Goal: Information Seeking & Learning: Understand process/instructions

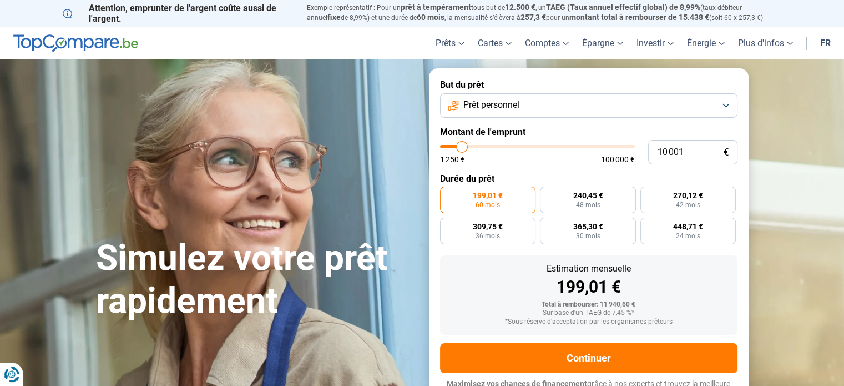
type input "16 750"
type input "16750"
click at [474, 147] on input "range" at bounding box center [537, 146] width 195 height 3
radio input "false"
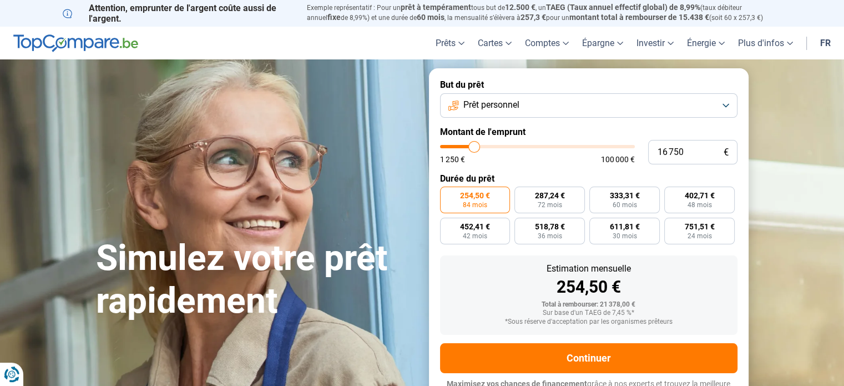
scroll to position [15, 0]
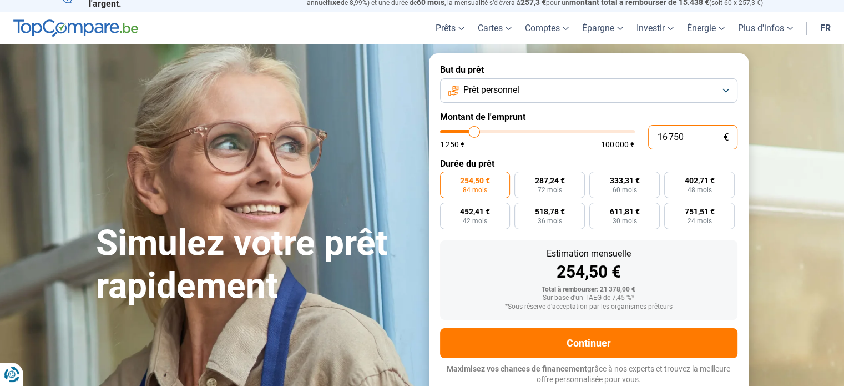
click at [683, 139] on input "16 750" at bounding box center [692, 137] width 89 height 24
type input "1 675"
type input "1750"
type input "167"
type input "1250"
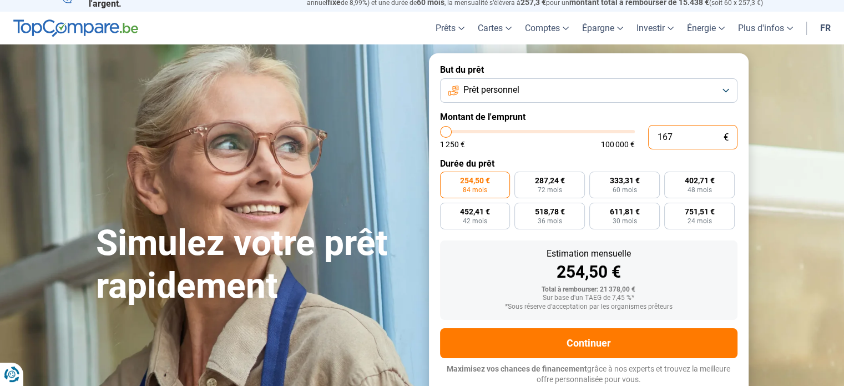
type input "16"
type input "1250"
type input "1"
type input "1250"
type input "0"
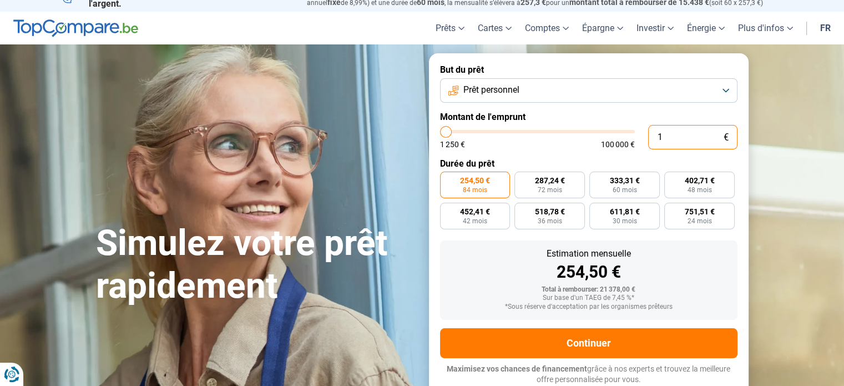
type input "1250"
type input "1 250"
type input "1250"
radio input "true"
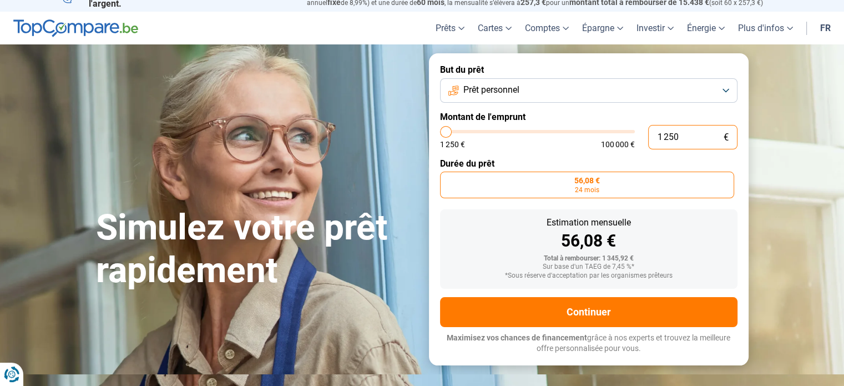
scroll to position [0, 0]
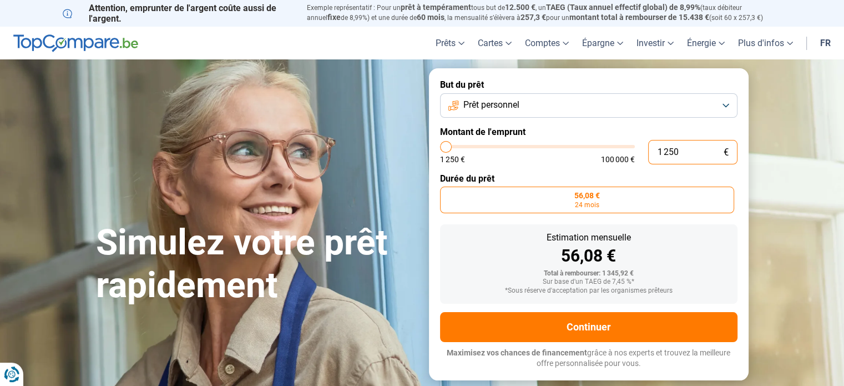
type input "125"
type input "1250"
type input "12"
type input "1250"
type input "1"
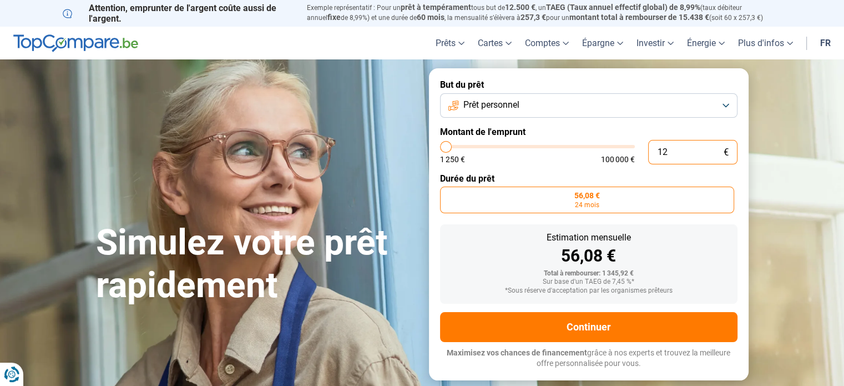
type input "1250"
type input "0"
type input "1250"
type input "1 250"
type input "1250"
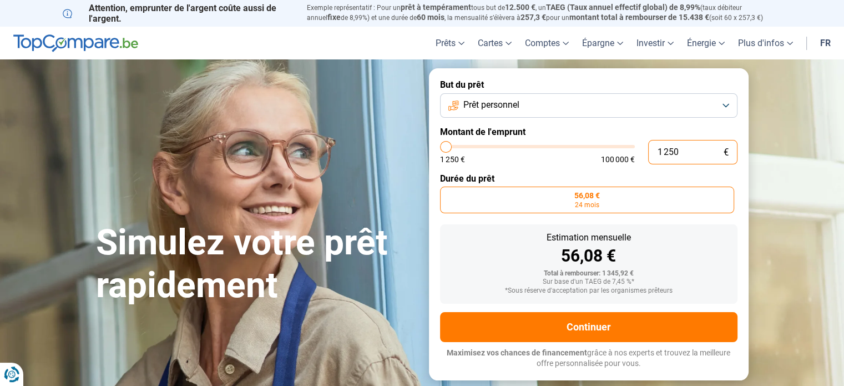
type input "12 501"
type input "12500"
type input "125 015"
type input "100000"
type input "100 000"
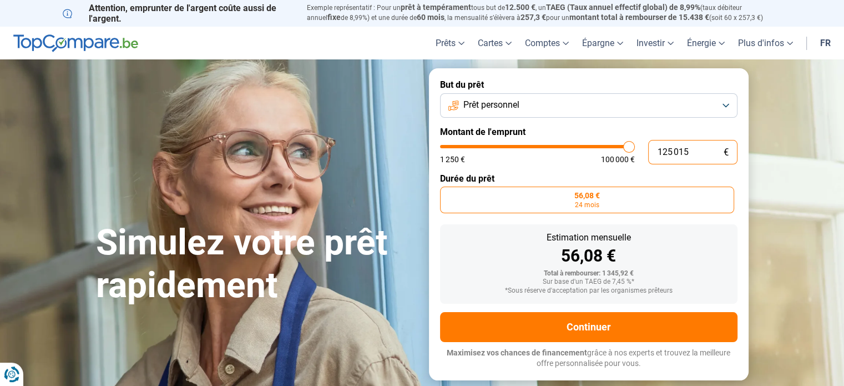
type input "100000"
radio input "false"
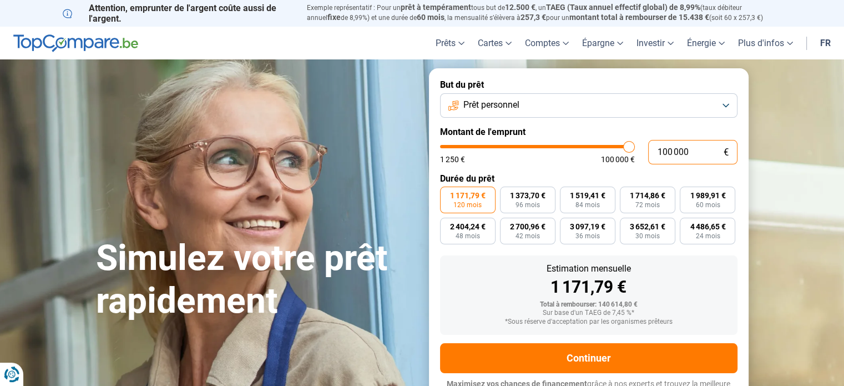
scroll to position [15, 0]
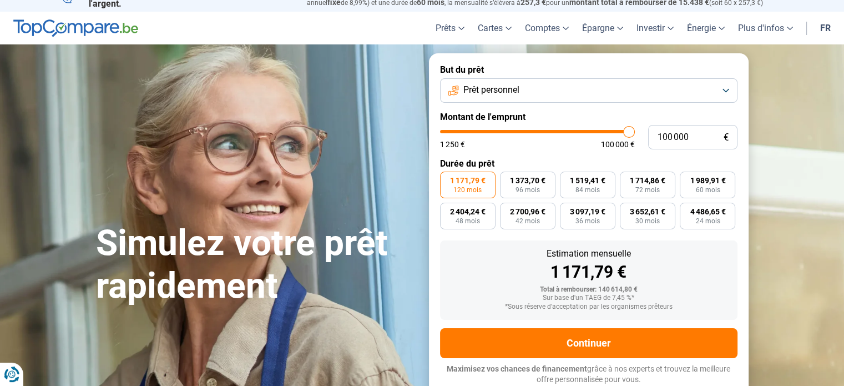
type input "99 500"
type input "99500"
type input "99 000"
type input "99000"
type input "98 250"
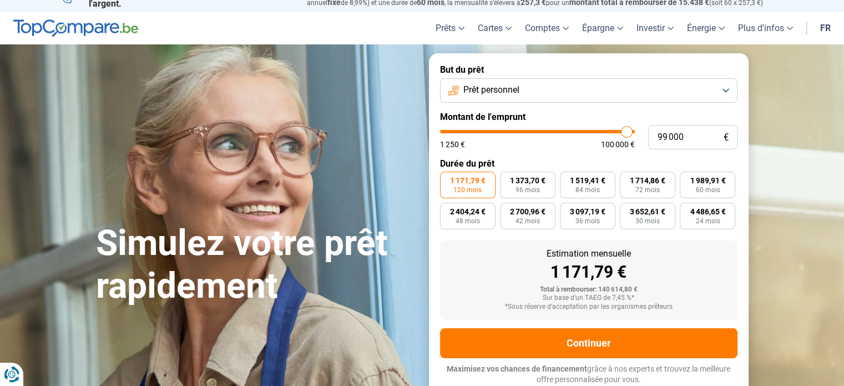
type input "98250"
type input "98 000"
type input "98000"
type input "97 500"
type input "97500"
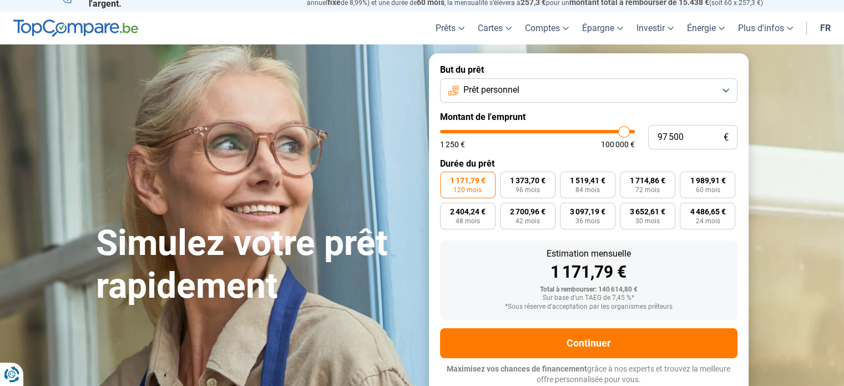
type input "97 000"
type input "97000"
type input "96 750"
type input "96750"
type input "96 250"
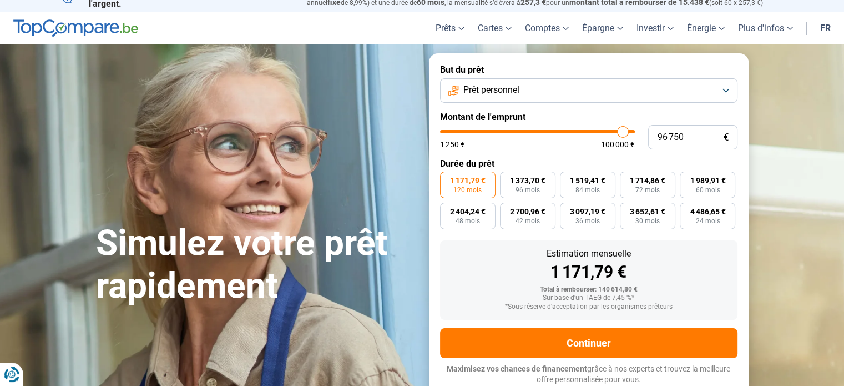
type input "96250"
type input "96 000"
type input "96000"
type input "95 750"
type input "95750"
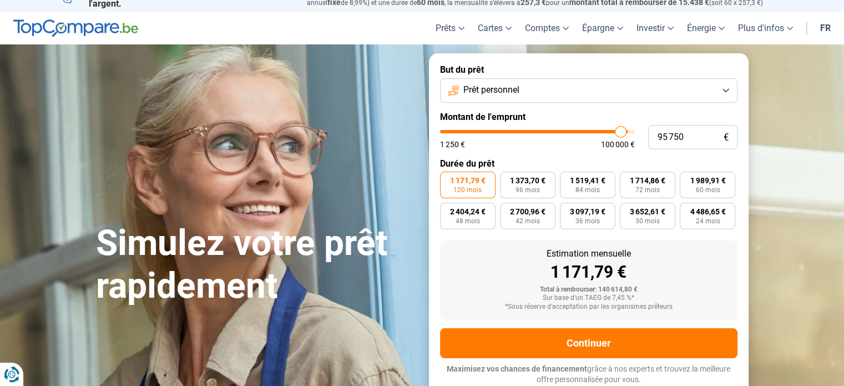
type input "95 250"
type input "95250"
type input "94 750"
type input "94750"
type input "94 000"
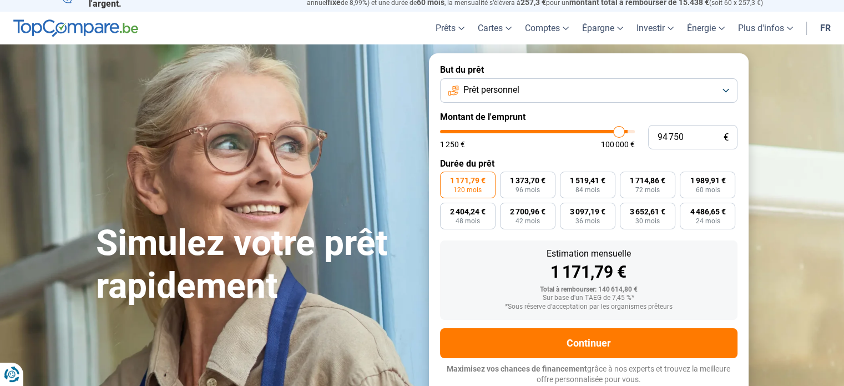
type input "94000"
type input "93 750"
type input "93750"
type input "93 500"
type input "93500"
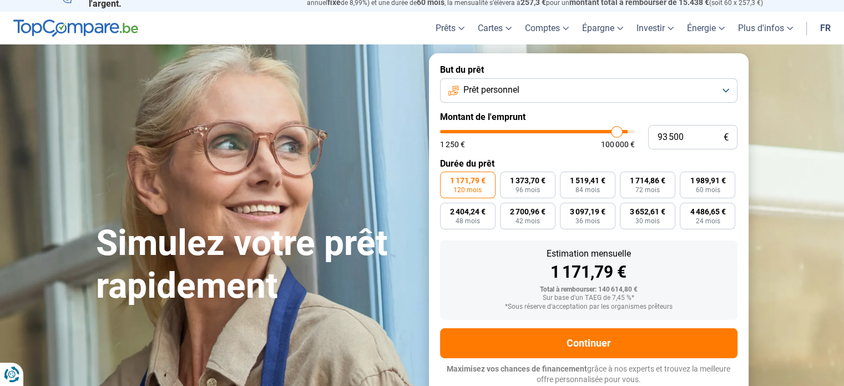
type input "93 000"
type input "93000"
type input "92 750"
type input "92750"
type input "92 500"
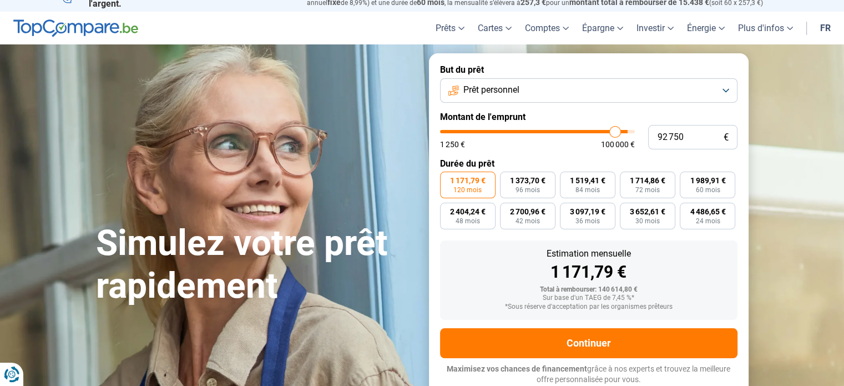
type input "92500"
type input "92 250"
type input "92250"
type input "92 000"
type input "92000"
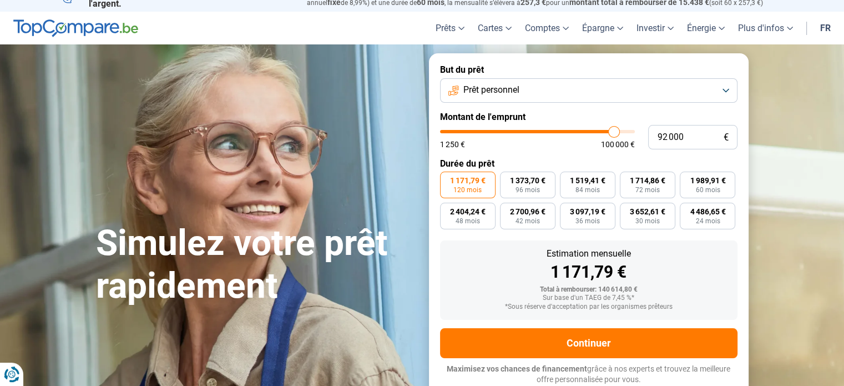
type input "91 750"
type input "91750"
type input "91 500"
type input "91500"
type input "91 000"
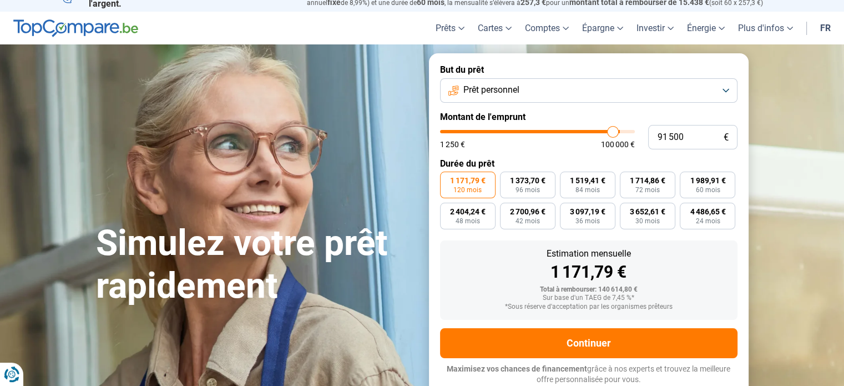
type input "91000"
type input "90 750"
type input "90750"
type input "90 250"
type input "90250"
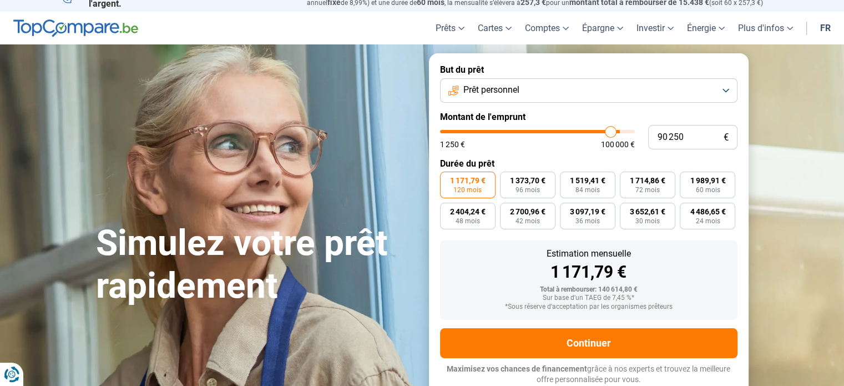
type input "89 750"
type input "89750"
type input "89 250"
type input "89250"
type input "89 000"
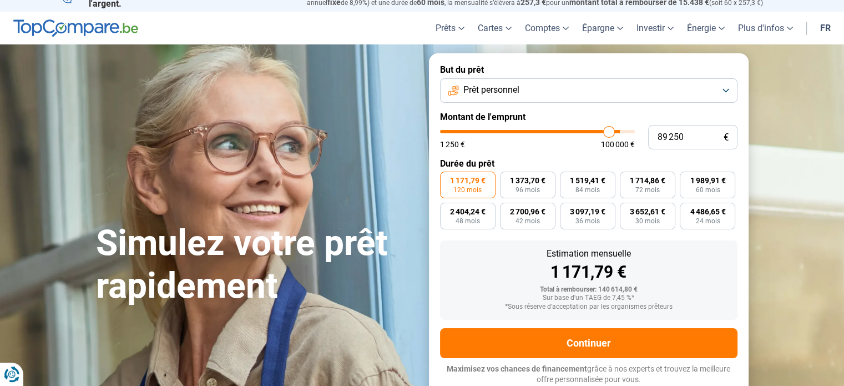
type input "89000"
type input "88 750"
drag, startPoint x: 630, startPoint y: 131, endPoint x: 608, endPoint y: 130, distance: 22.8
type input "88750"
click at [608, 130] on input "range" at bounding box center [537, 131] width 195 height 3
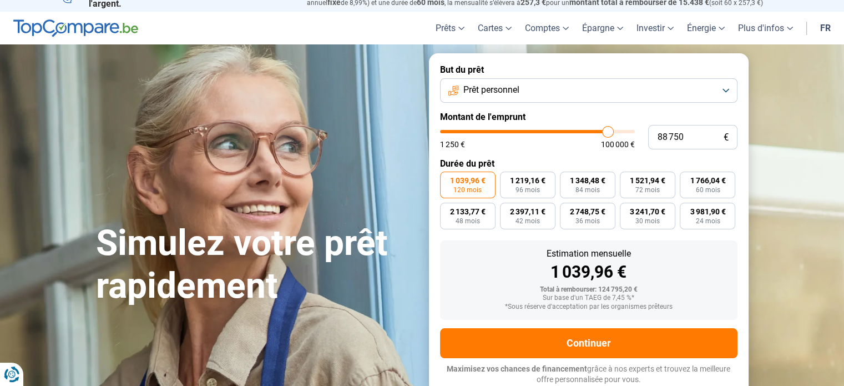
type input "87 250"
type input "87250"
type input "86 000"
type input "86000"
type input "84 500"
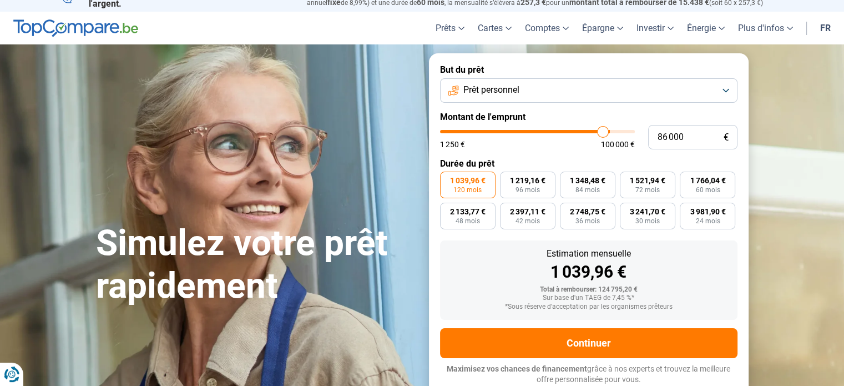
type input "84500"
type input "82 500"
type input "82500"
type input "81 500"
type input "81500"
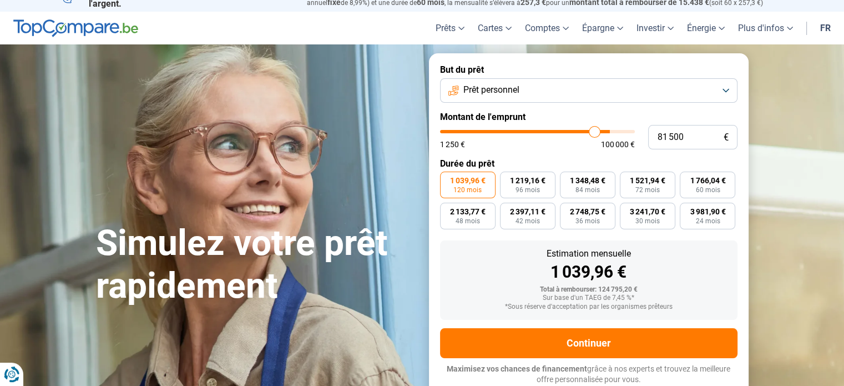
type input "80 250"
type input "80250"
type input "78 500"
type input "78500"
type input "77 500"
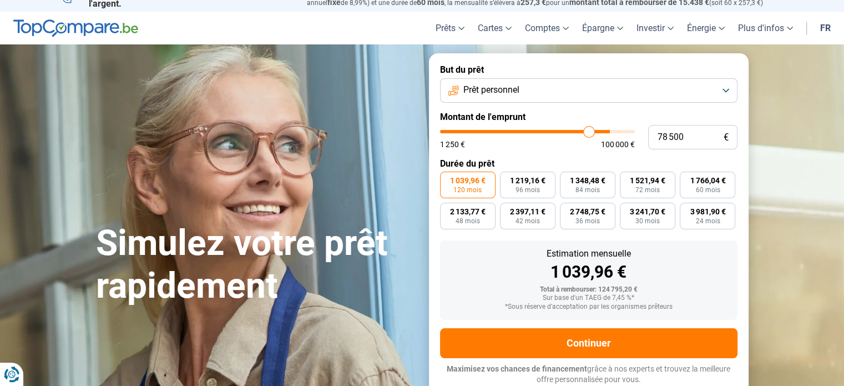
type input "77500"
type input "77 000"
type input "77000"
type input "76 250"
type input "76250"
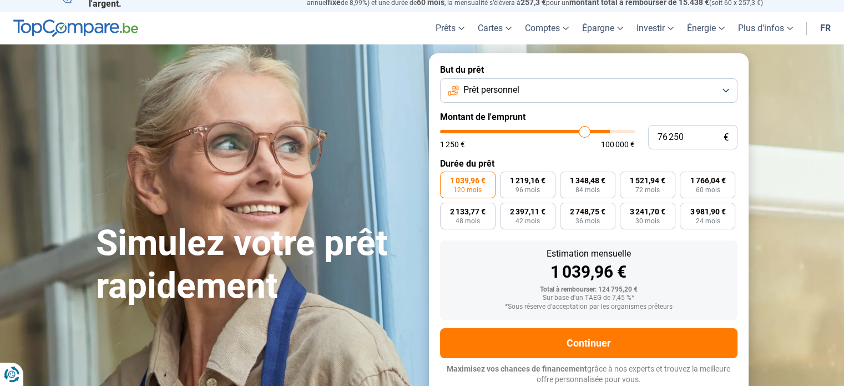
type input "75 500"
type input "75500"
type input "75 000"
type input "75000"
type input "74 250"
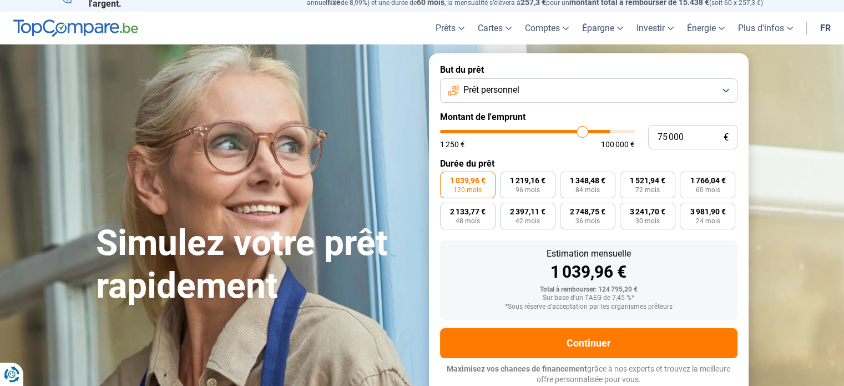
type input "74250"
type input "73 250"
type input "73250"
type input "72 750"
type input "72750"
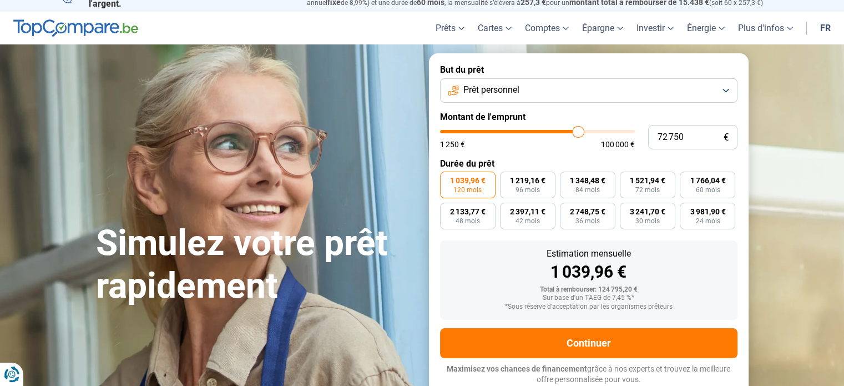
type input "71 750"
type input "71750"
type input "71 000"
type input "71000"
type input "70 250"
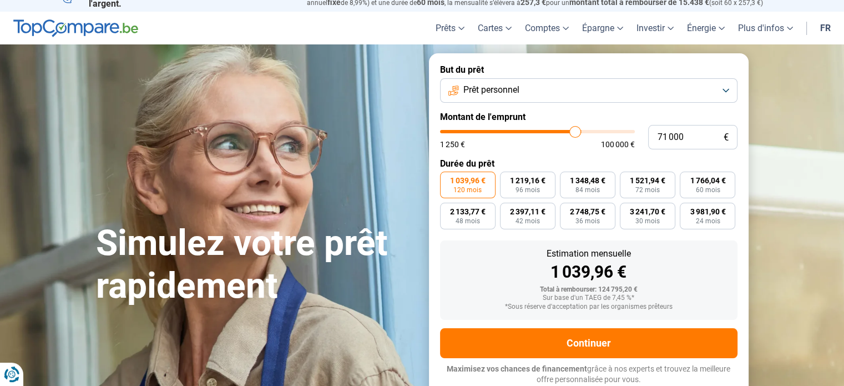
type input "70250"
type input "69 750"
type input "69750"
type input "69 250"
type input "69250"
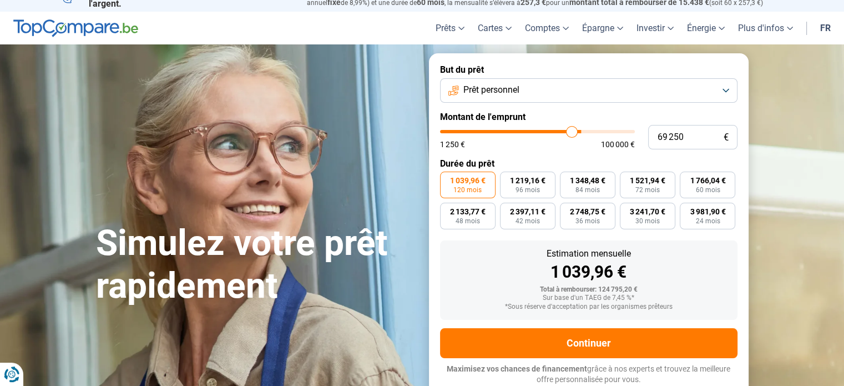
type input "68 250"
type input "68250"
type input "67 750"
type input "67750"
type input "67 250"
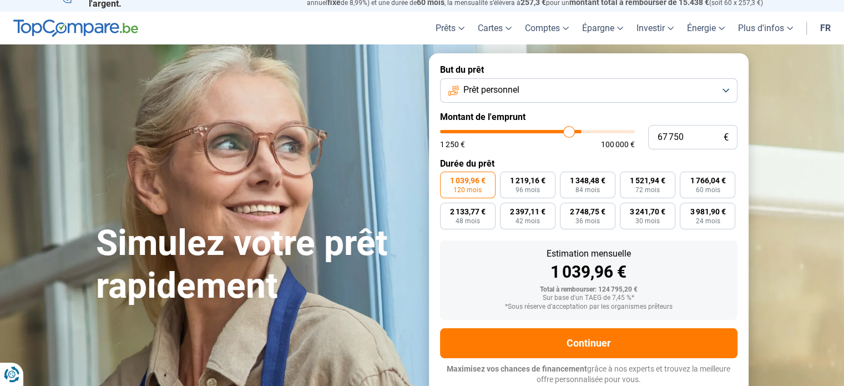
type input "67250"
type input "66 500"
type input "66500"
type input "66 000"
drag, startPoint x: 608, startPoint y: 130, endPoint x: 565, endPoint y: 132, distance: 42.2
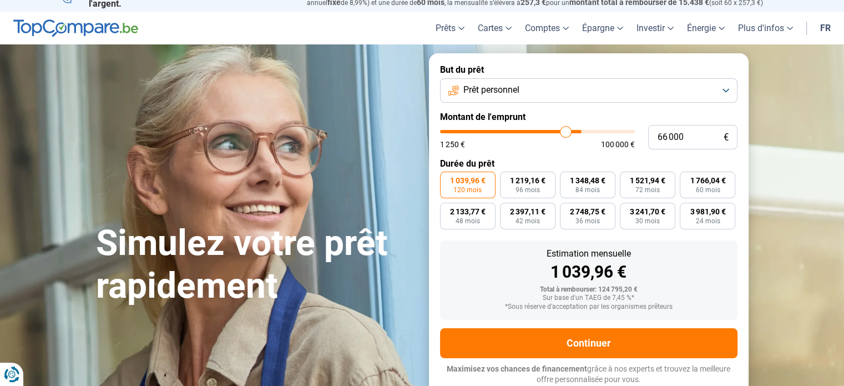
type input "66000"
click at [565, 132] on input "range" at bounding box center [537, 131] width 195 height 3
type input "65 750"
type input "65750"
type input "64 750"
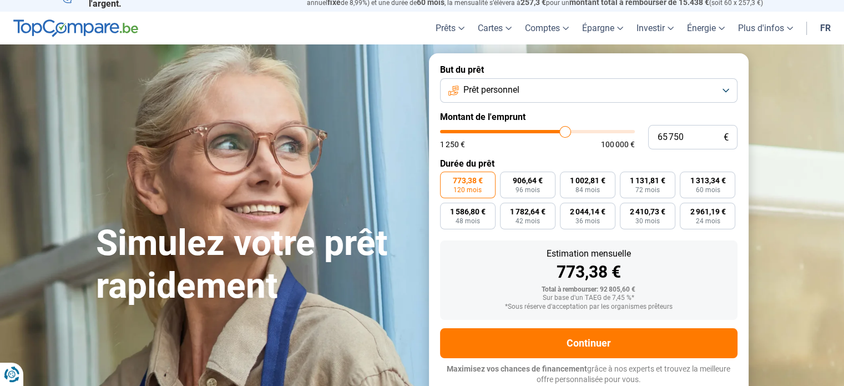
type input "64750"
type input "64 500"
type input "64500"
type input "63 750"
type input "63750"
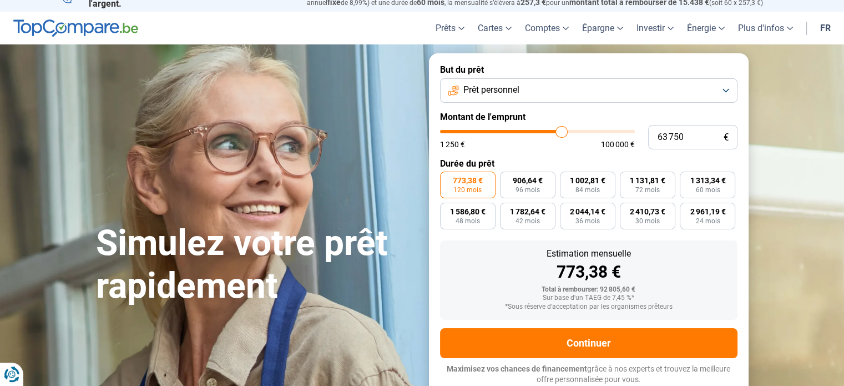
type input "63 250"
type input "63250"
type input "62 500"
type input "62500"
type input "61 750"
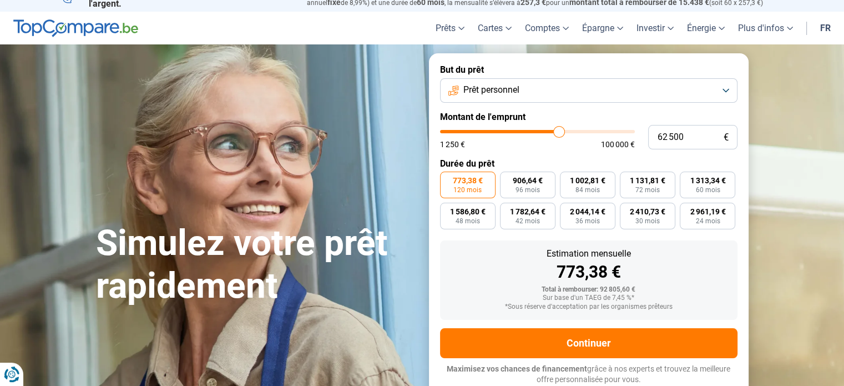
type input "61750"
type input "60 750"
type input "60750"
type input "59 500"
type input "59500"
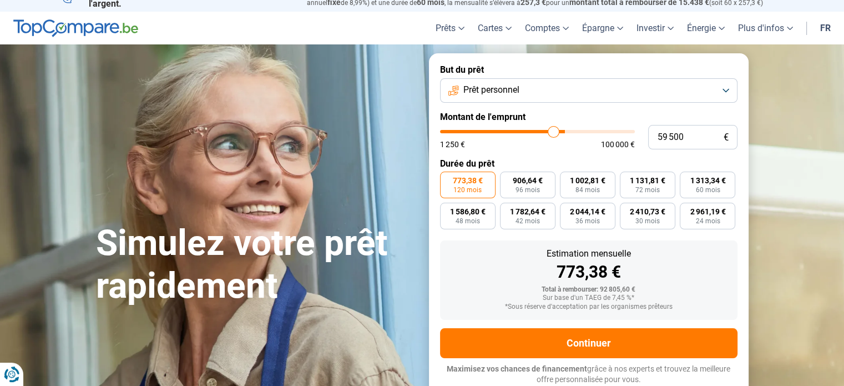
type input "58 500"
type input "58500"
type input "57 500"
type input "57500"
type input "57 000"
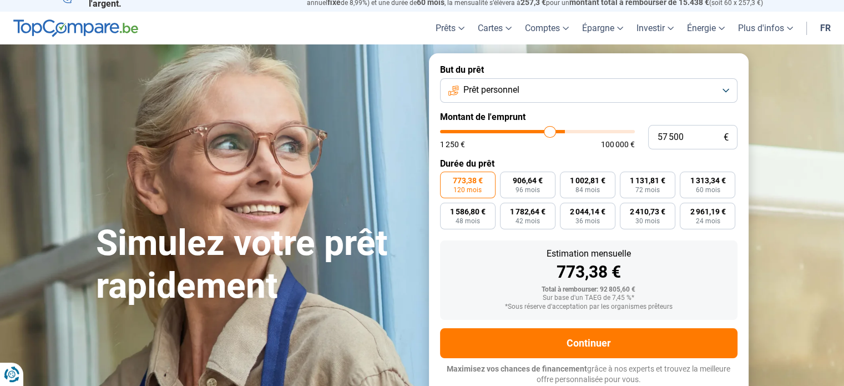
type input "57000"
type input "56 250"
type input "56250"
type input "55 500"
type input "55500"
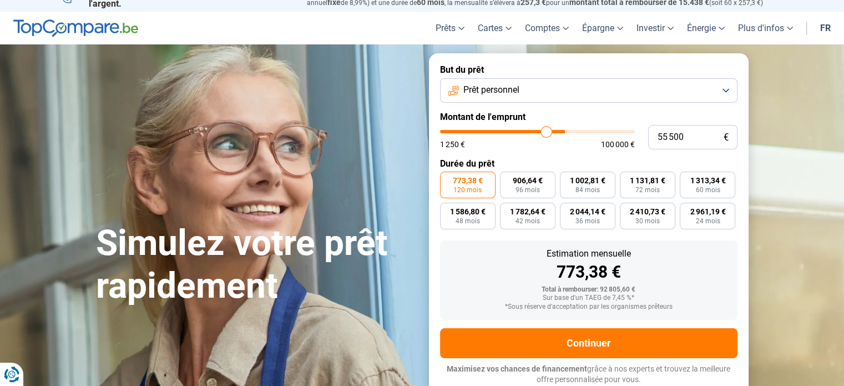
type input "55 000"
type input "55000"
type input "54 000"
type input "54000"
type input "53 500"
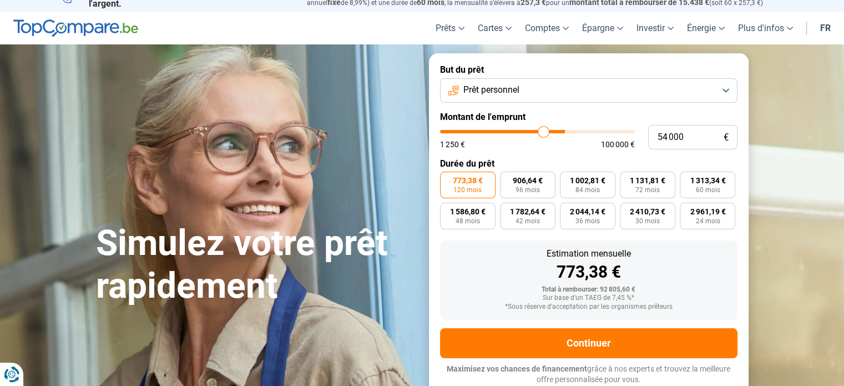
type input "53500"
type input "53 000"
type input "53000"
type input "52 250"
type input "52250"
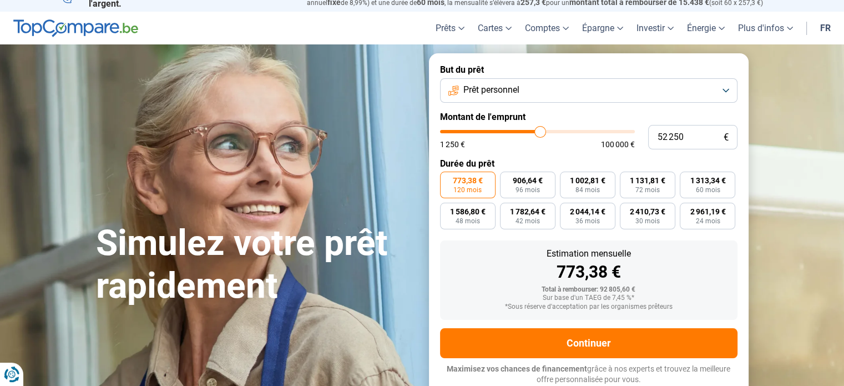
type input "51 750"
type input "51750"
type input "51 500"
type input "51500"
type input "50 750"
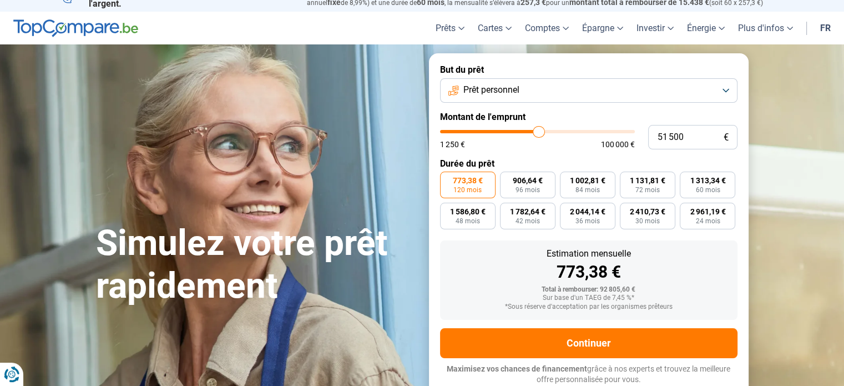
type input "50750"
type input "50 250"
type input "50250"
type input "49 750"
type input "49750"
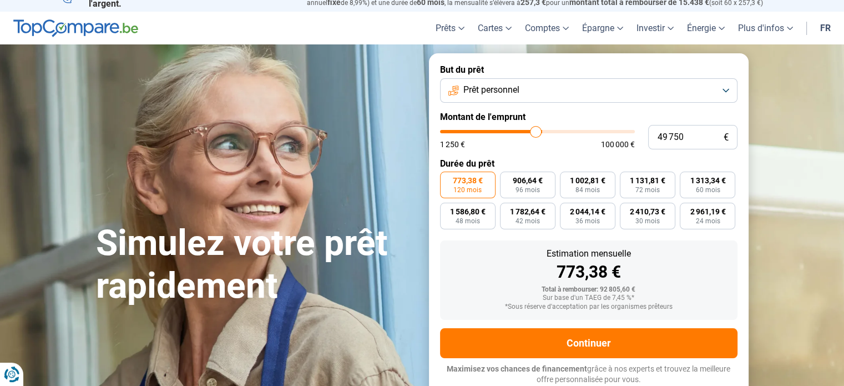
type input "49 500"
type input "49500"
type input "49 250"
drag, startPoint x: 565, startPoint y: 132, endPoint x: 534, endPoint y: 136, distance: 31.3
type input "49250"
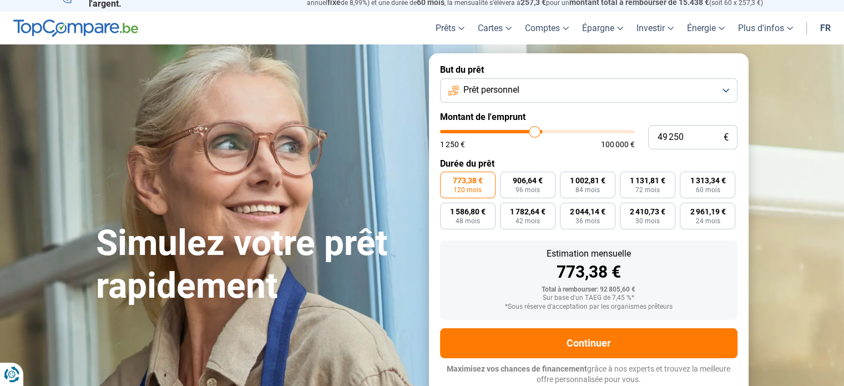
click at [534, 133] on input "range" at bounding box center [537, 131] width 195 height 3
type input "48 750"
type input "48750"
type input "48 250"
type input "48250"
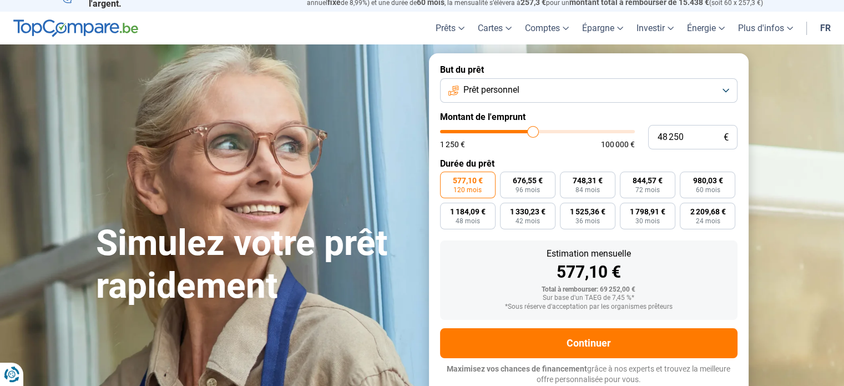
type input "48 000"
type input "48000"
type input "47 750"
drag, startPoint x: 534, startPoint y: 136, endPoint x: 513, endPoint y: 137, distance: 21.1
click at [513, 133] on input "range" at bounding box center [537, 131] width 195 height 3
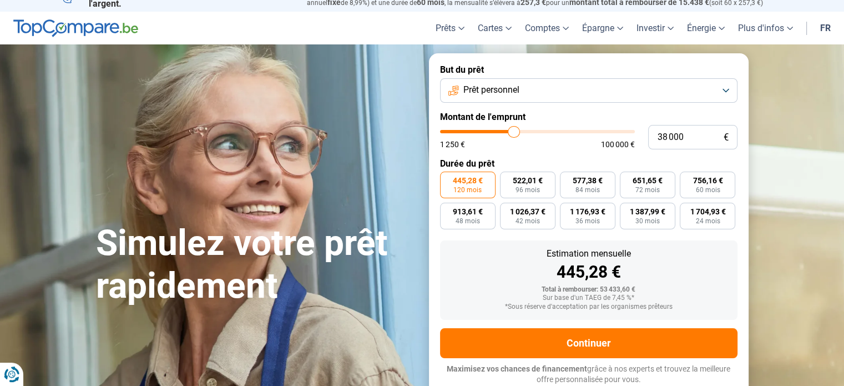
drag, startPoint x: 513, startPoint y: 137, endPoint x: 613, endPoint y: 105, distance: 104.1
click at [613, 105] on form "But du prêt Prêt personnel Montant de l'emprunt 38 000 € 1 250 € 100 000 € Duré…" at bounding box center [589, 224] width 320 height 342
drag, startPoint x: 512, startPoint y: 128, endPoint x: 471, endPoint y: 130, distance: 40.6
click at [471, 130] on input "range" at bounding box center [537, 131] width 195 height 3
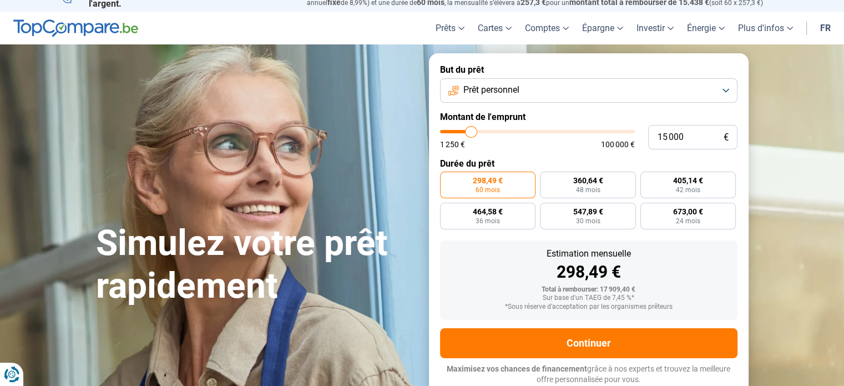
click at [471, 130] on input "range" at bounding box center [537, 131] width 195 height 3
drag, startPoint x: 473, startPoint y: 134, endPoint x: 462, endPoint y: 132, distance: 11.8
click at [462, 132] on input "range" at bounding box center [537, 131] width 195 height 3
